Goal: Check status: Check status

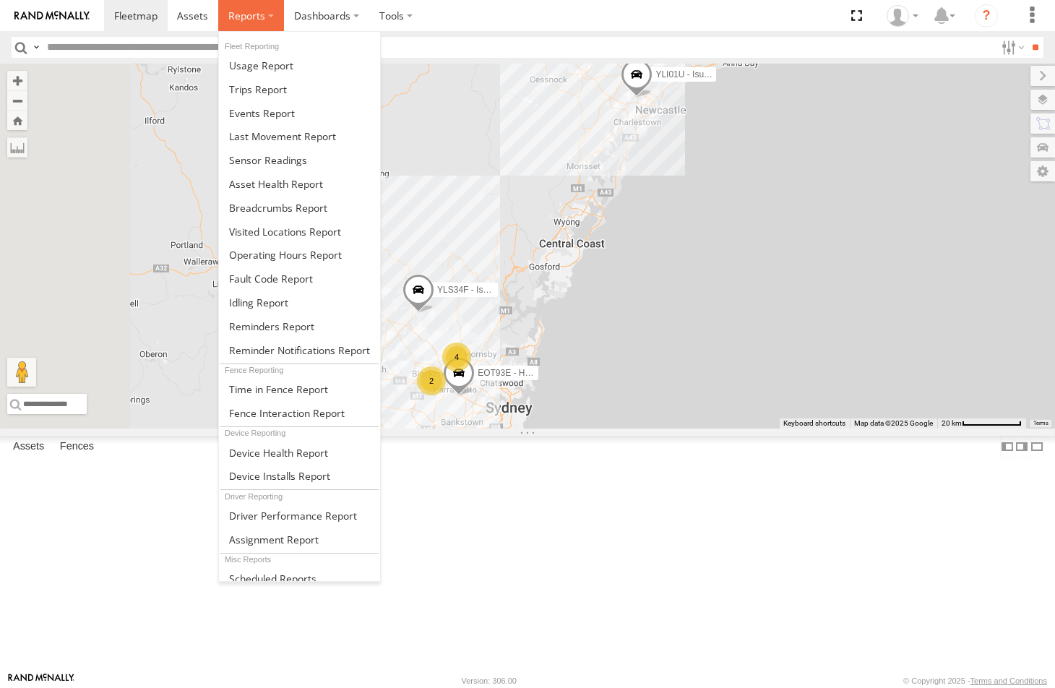
click at [246, 22] on span at bounding box center [246, 16] width 37 height 14
click at [249, 208] on span at bounding box center [278, 208] width 98 height 14
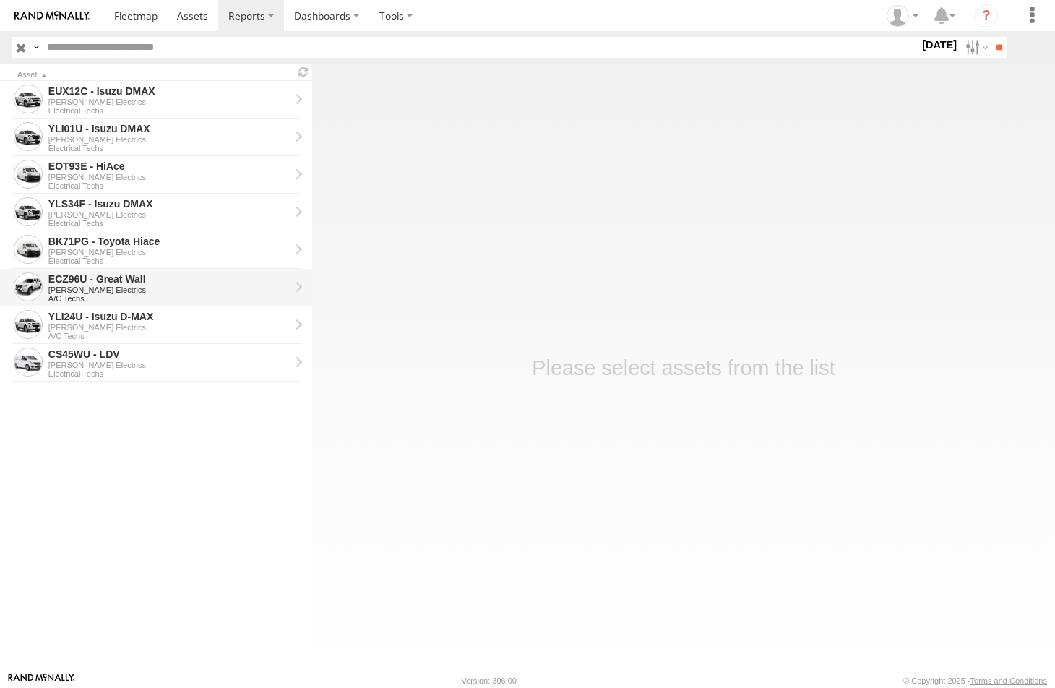
click at [91, 284] on div "ECZ96U - Great Wall" at bounding box center [168, 279] width 241 height 13
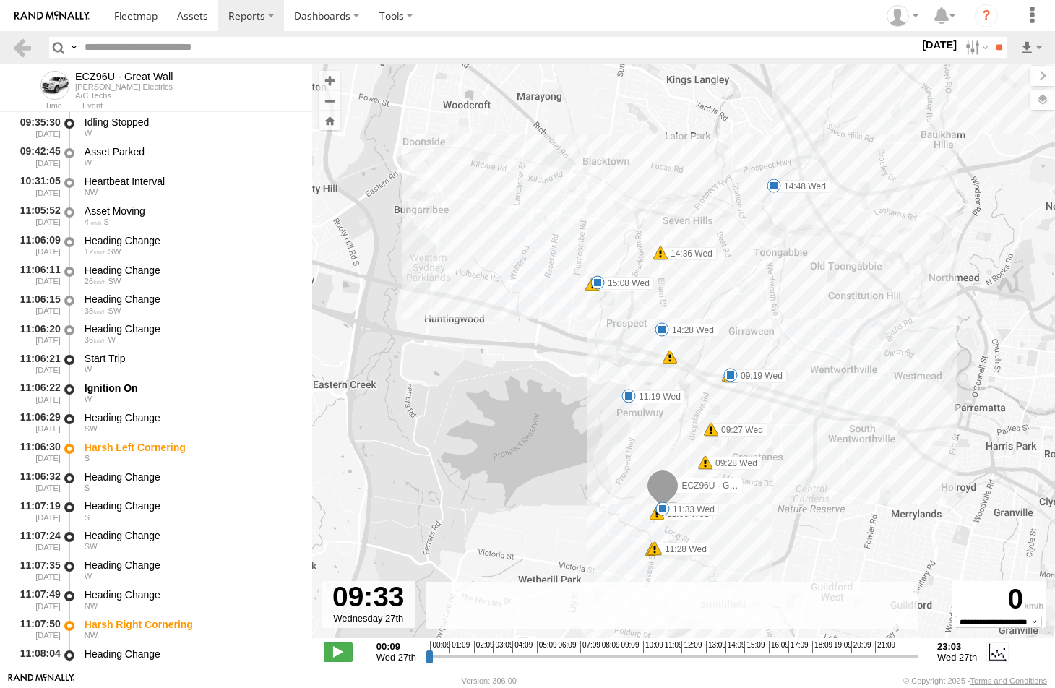
scroll to position [1890, 0]
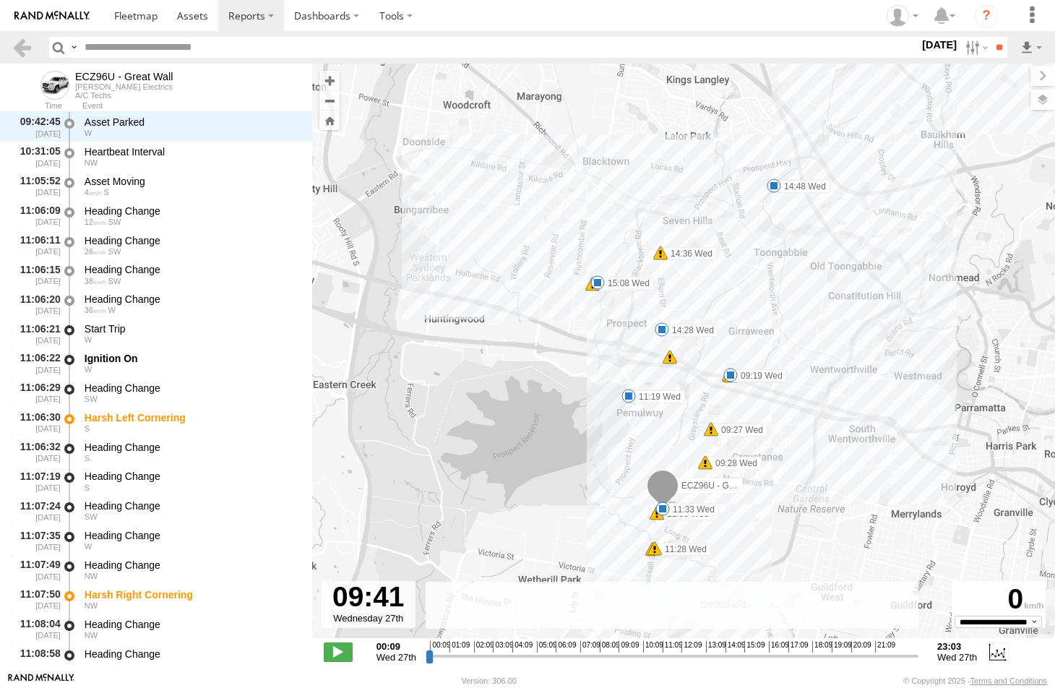
drag, startPoint x: 429, startPoint y: 657, endPoint x: 631, endPoint y: 652, distance: 202.5
click at [631, 652] on input "range" at bounding box center [672, 656] width 493 height 14
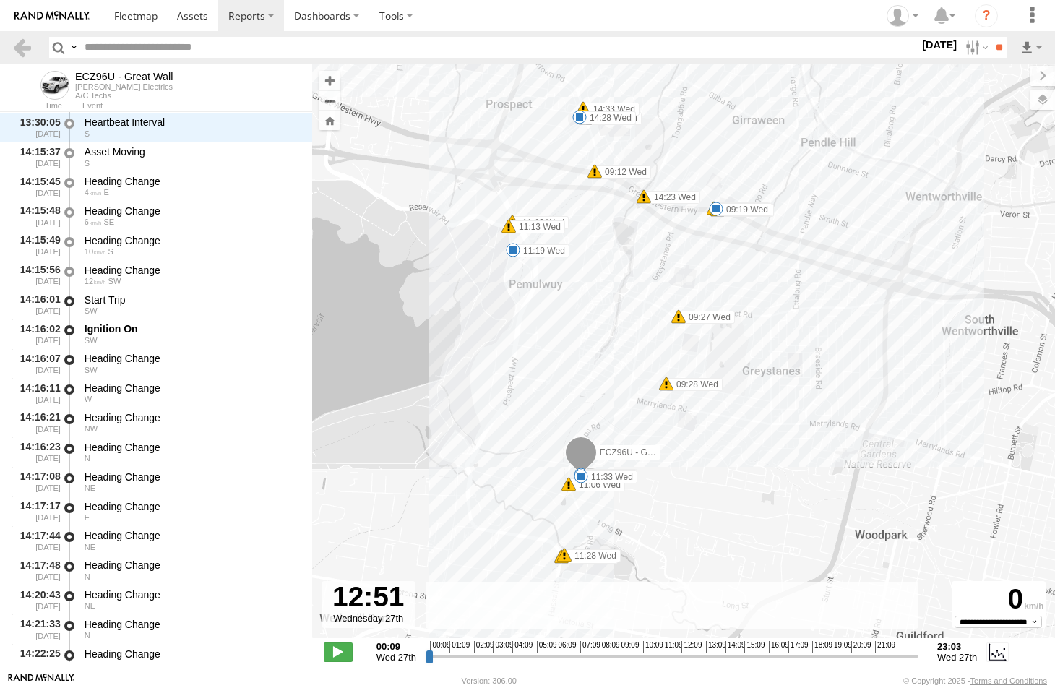
drag, startPoint x: 632, startPoint y: 659, endPoint x: 698, endPoint y: 653, distance: 66.0
click at [698, 653] on input "range" at bounding box center [672, 656] width 493 height 14
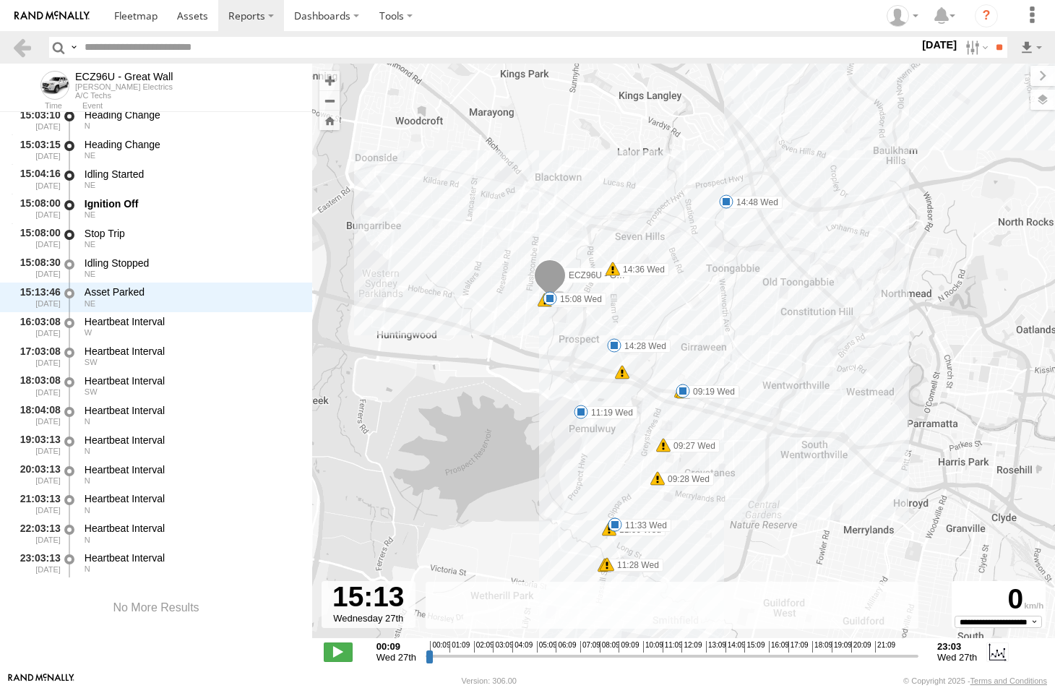
drag, startPoint x: 698, startPoint y: 654, endPoint x: 748, endPoint y: 653, distance: 50.6
type input "**********"
click at [748, 653] on input "range" at bounding box center [672, 656] width 493 height 14
click at [726, 204] on span at bounding box center [726, 201] width 14 height 14
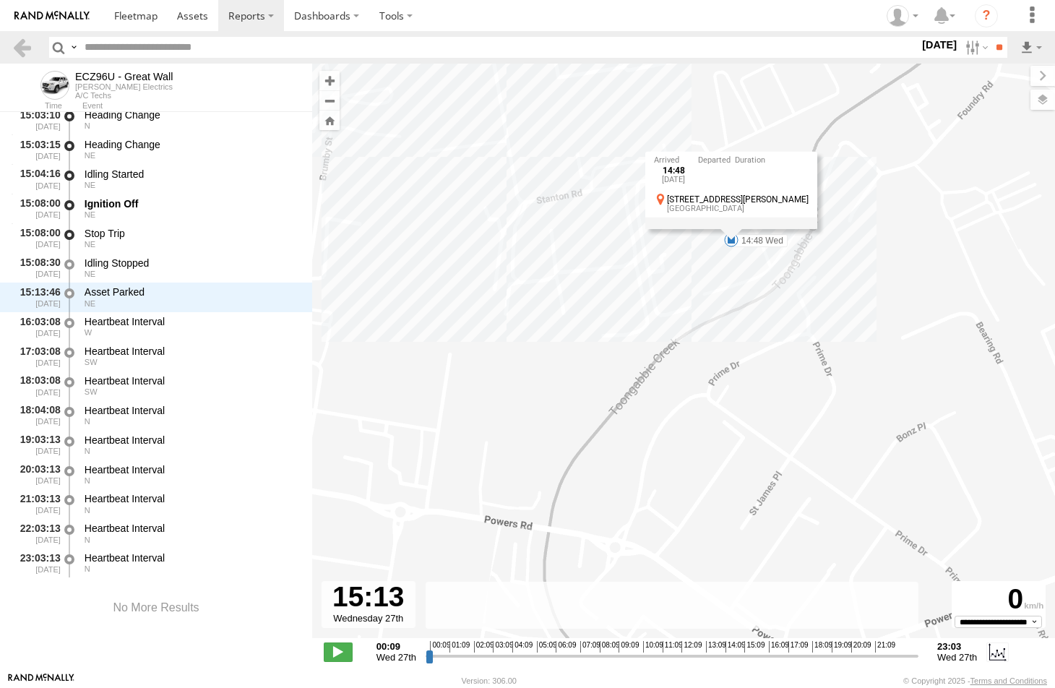
drag, startPoint x: 727, startPoint y: 200, endPoint x: 722, endPoint y: 308, distance: 107.8
click at [722, 308] on div "ECZ96U - Great Wall 09:14 Wed 09:19 Wed 09:22 Wed 09:27 Wed 09:28 Wed 09:35 Wed…" at bounding box center [683, 359] width 743 height 590
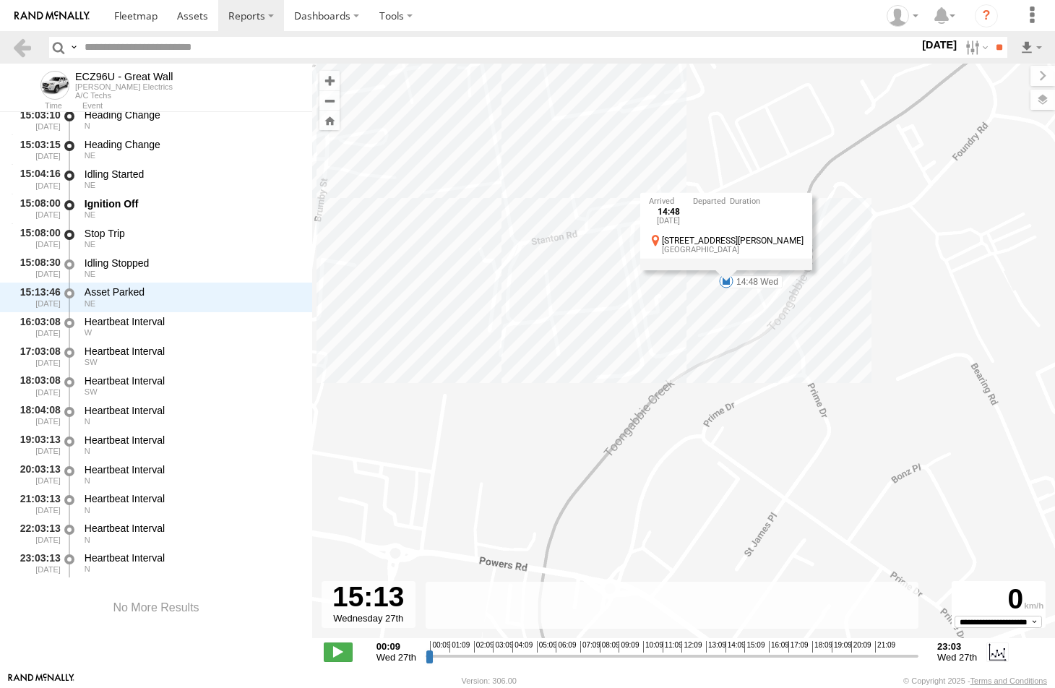
click at [756, 249] on div "Seven Hills" at bounding box center [733, 250] width 142 height 9
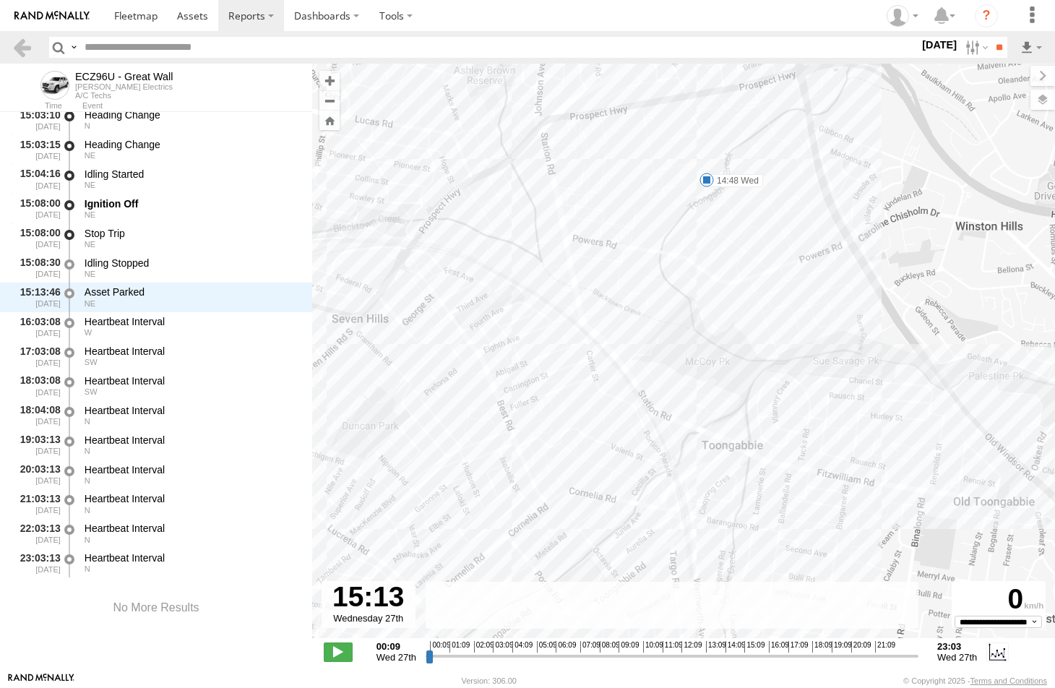
drag, startPoint x: 632, startPoint y: 453, endPoint x: 665, endPoint y: 249, distance: 206.4
click at [665, 249] on div "ECZ96U - Great Wall 09:14 Wed 09:19 Wed 09:22 Wed 09:27 Wed 09:28 Wed 09:35 Wed…" at bounding box center [683, 359] width 743 height 590
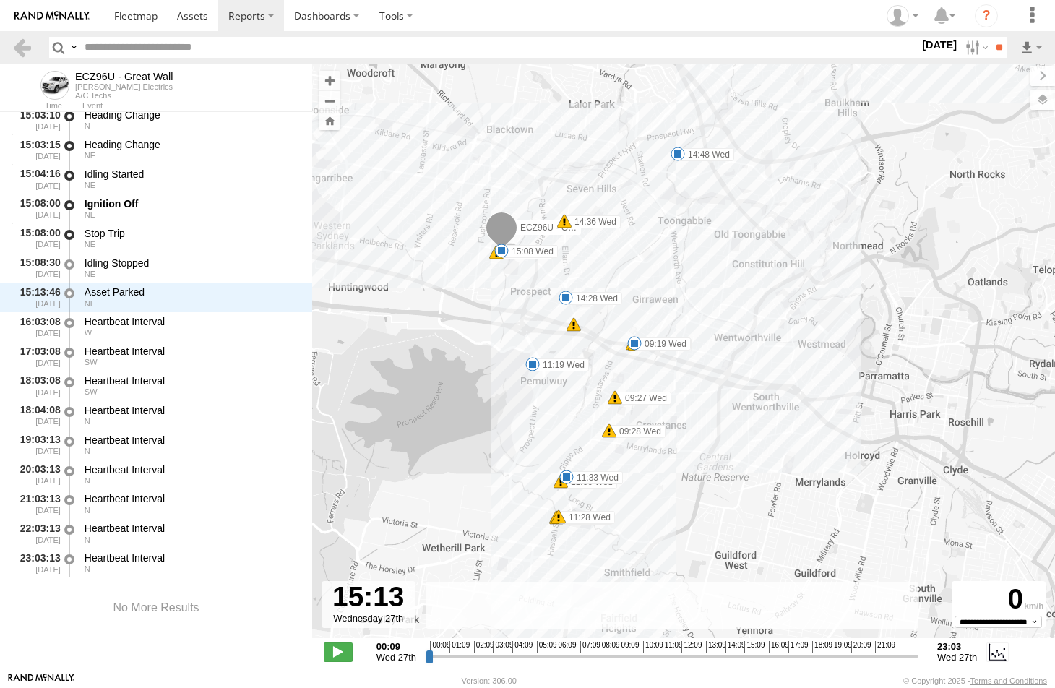
drag, startPoint x: 666, startPoint y: 352, endPoint x: 672, endPoint y: 231, distance: 120.8
click at [672, 231] on div "ECZ96U - Great Wall 09:14 Wed 09:19 Wed 09:22 Wed 09:27 Wed 09:28 Wed 09:35 Wed…" at bounding box center [683, 359] width 743 height 590
click at [532, 364] on span at bounding box center [532, 363] width 14 height 14
click at [678, 153] on span at bounding box center [678, 152] width 14 height 14
click at [504, 249] on span at bounding box center [501, 249] width 14 height 14
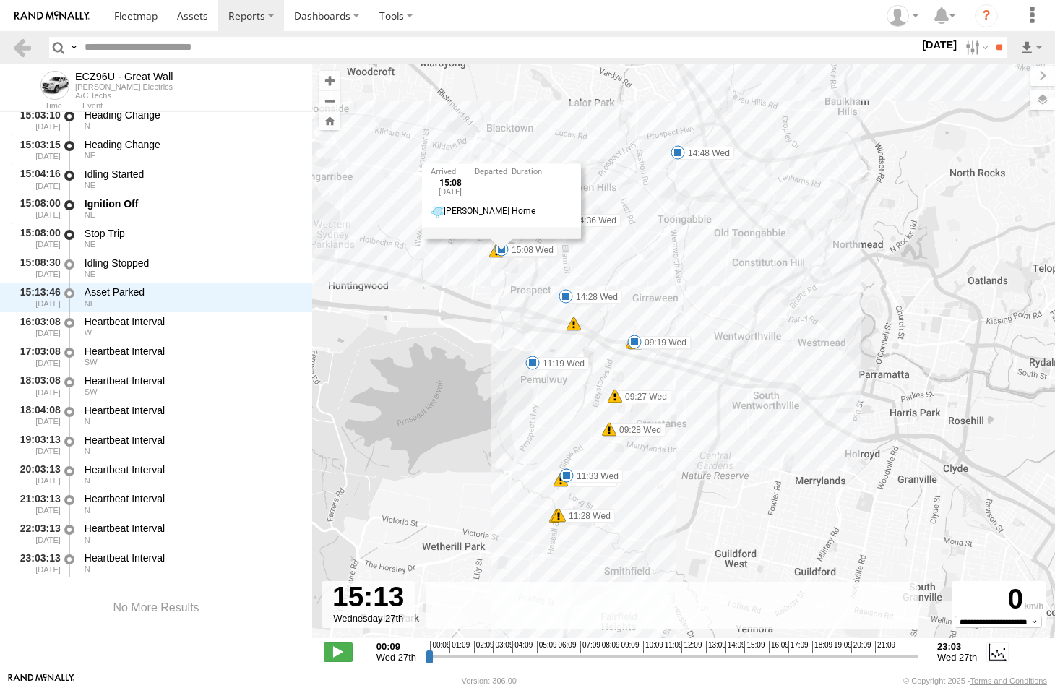
click at [680, 155] on span at bounding box center [678, 152] width 14 height 14
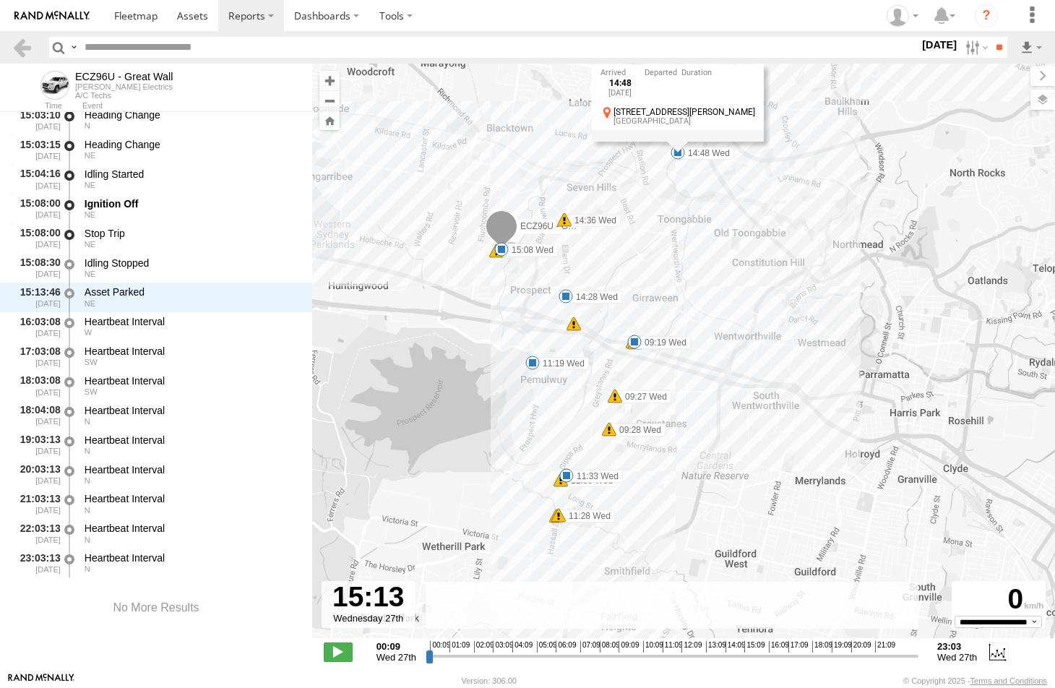
click at [564, 296] on span at bounding box center [566, 296] width 14 height 14
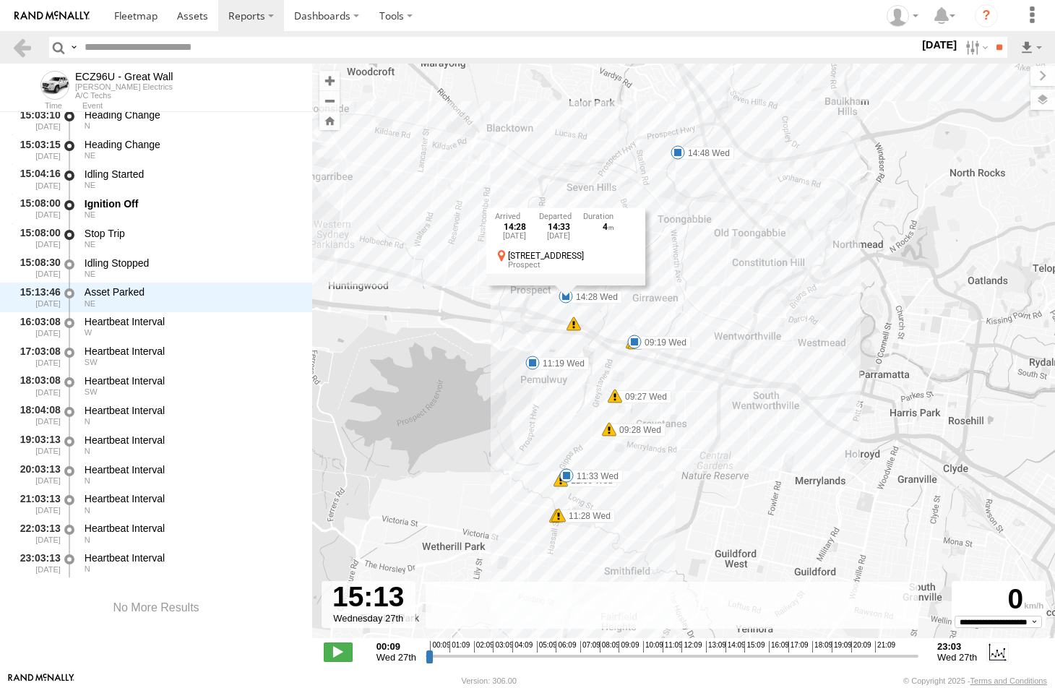
click at [679, 153] on span at bounding box center [678, 152] width 14 height 14
